Goal: Book appointment/travel/reservation

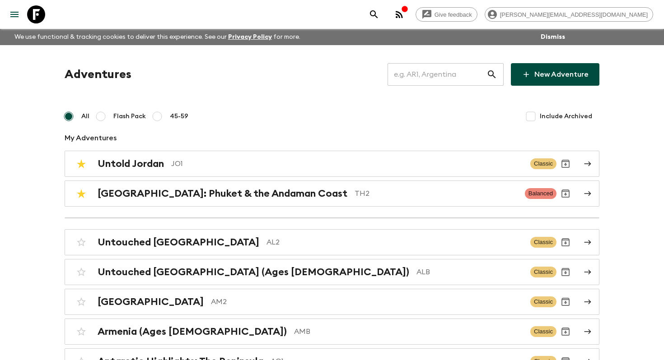
scroll to position [1641, 0]
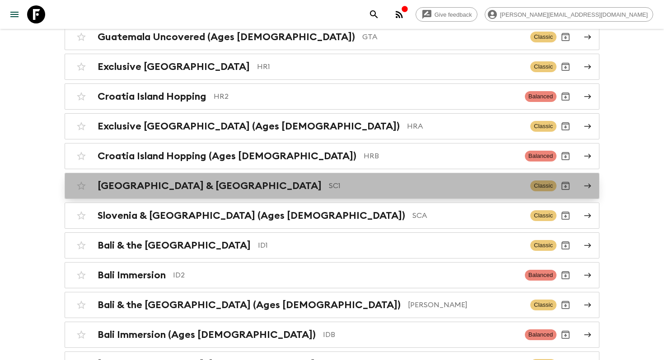
click at [329, 181] on p "SC1" at bounding box center [426, 186] width 194 height 11
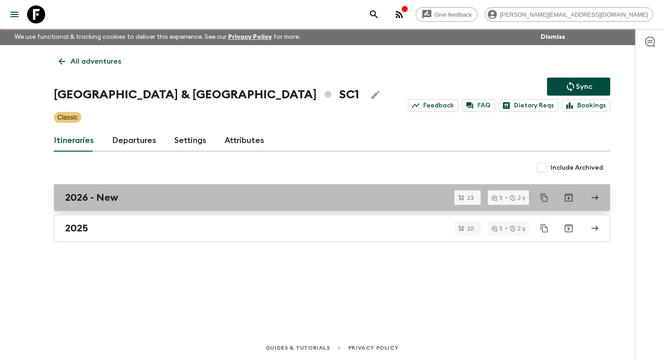
click at [271, 192] on div "2026 - New" at bounding box center [323, 198] width 516 height 12
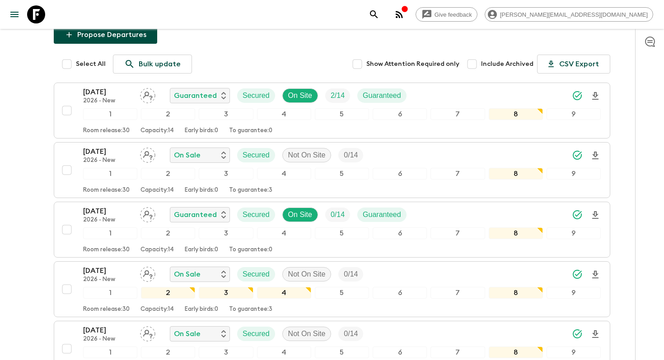
scroll to position [129, 0]
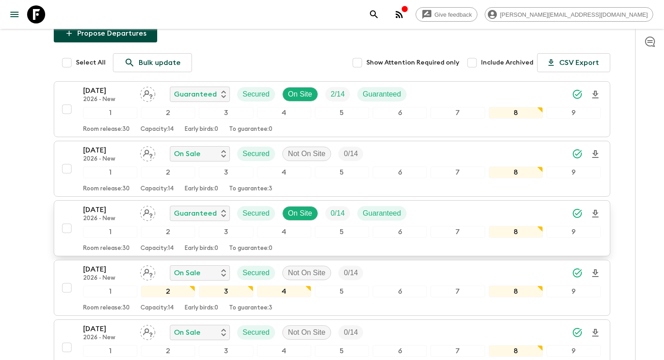
click at [122, 205] on p "[DATE]" at bounding box center [108, 210] width 50 height 11
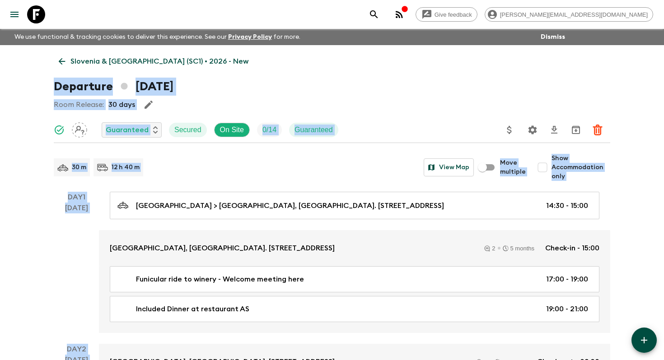
click at [54, 225] on div "Day 1 [DATE]" at bounding box center [76, 262] width 45 height 141
